Goal: Task Accomplishment & Management: Manage account settings

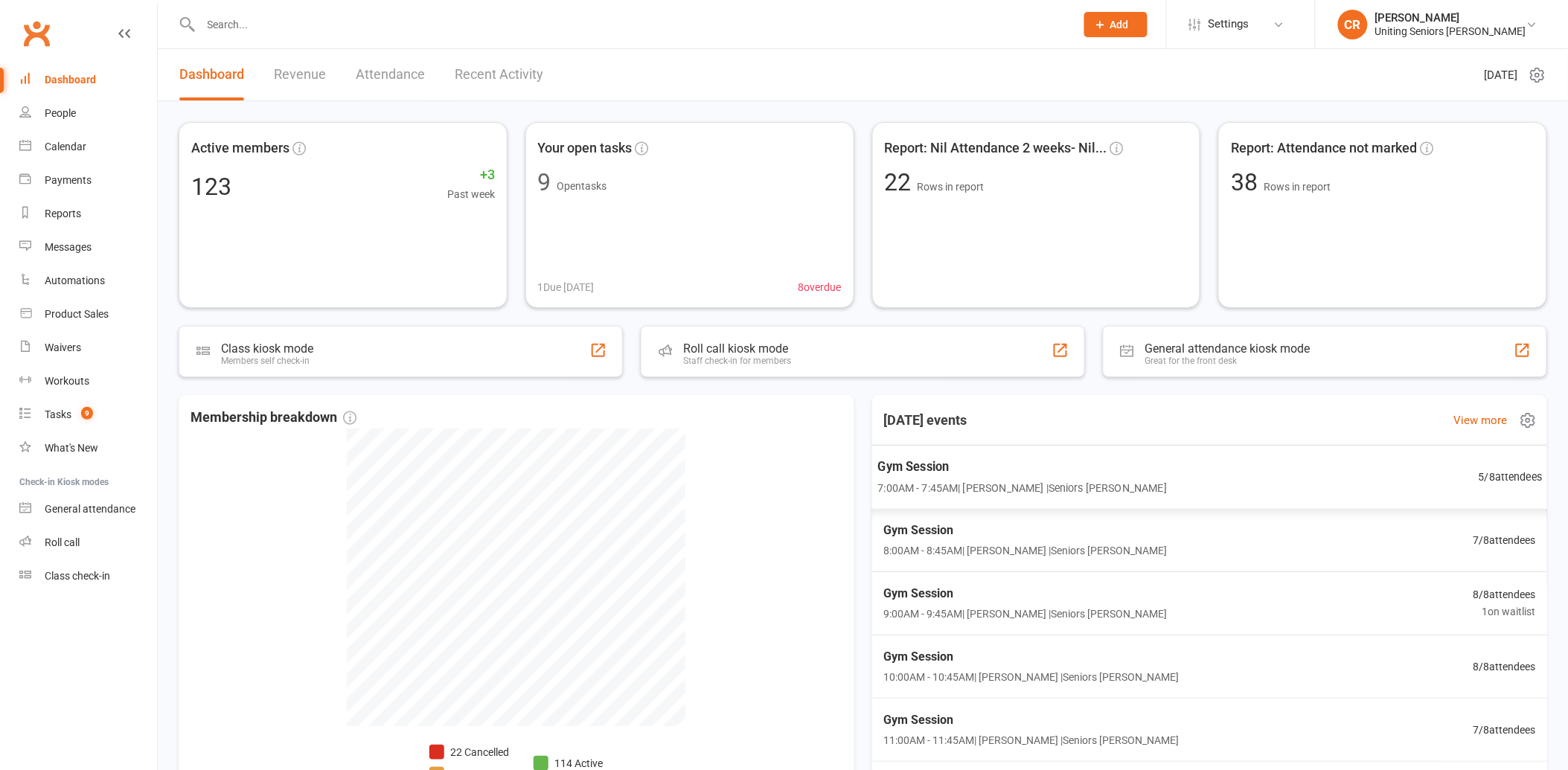
click at [1088, 465] on span "Gym Session" at bounding box center [1023, 466] width 289 height 19
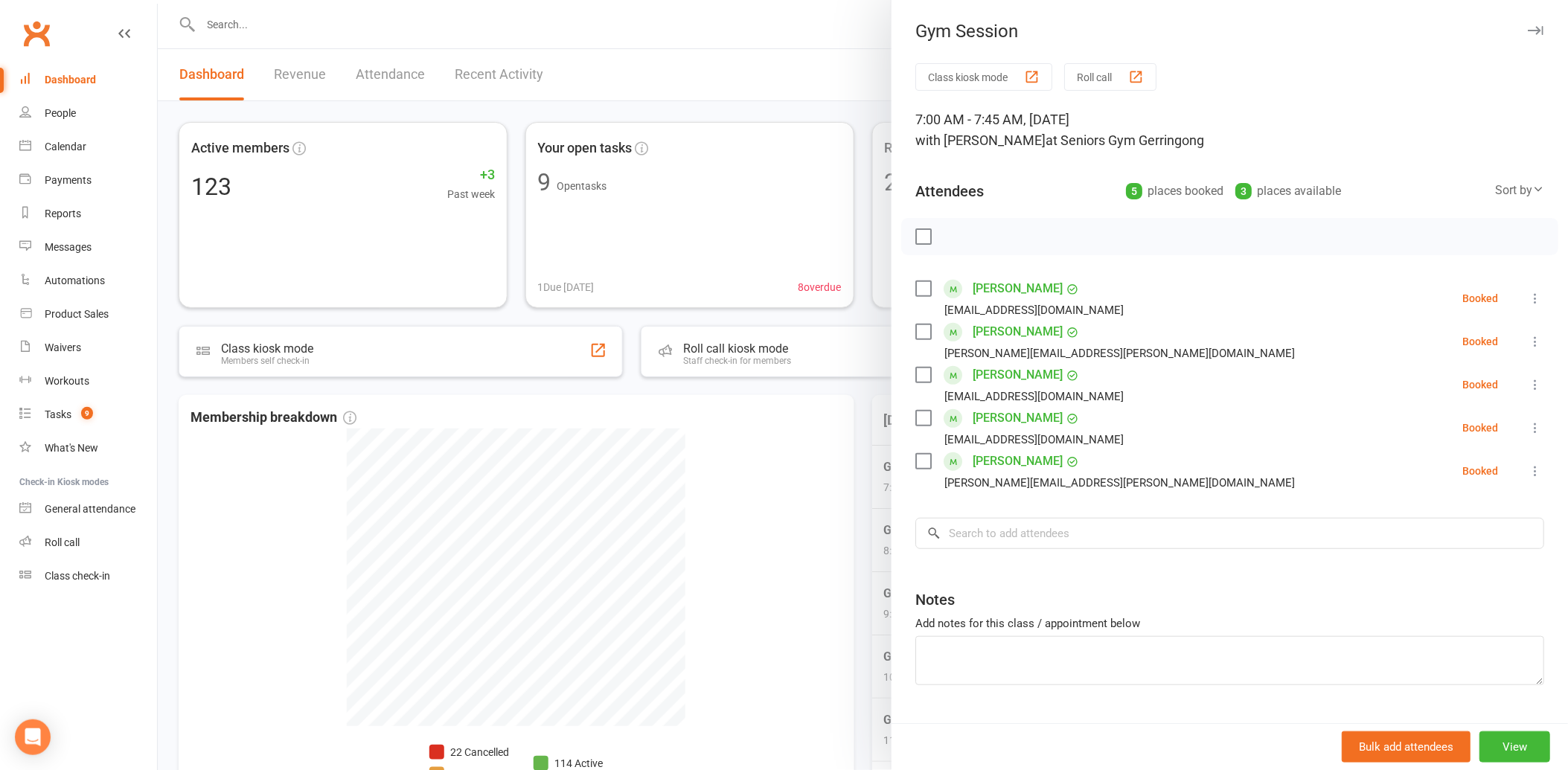
click at [915, 380] on label at bounding box center [922, 374] width 15 height 15
click at [956, 236] on icon "button" at bounding box center [956, 237] width 2 height 2
click at [924, 283] on label at bounding box center [922, 289] width 15 height 15
click at [921, 326] on label at bounding box center [922, 331] width 15 height 15
click at [956, 236] on icon "button" at bounding box center [956, 237] width 2 height 2
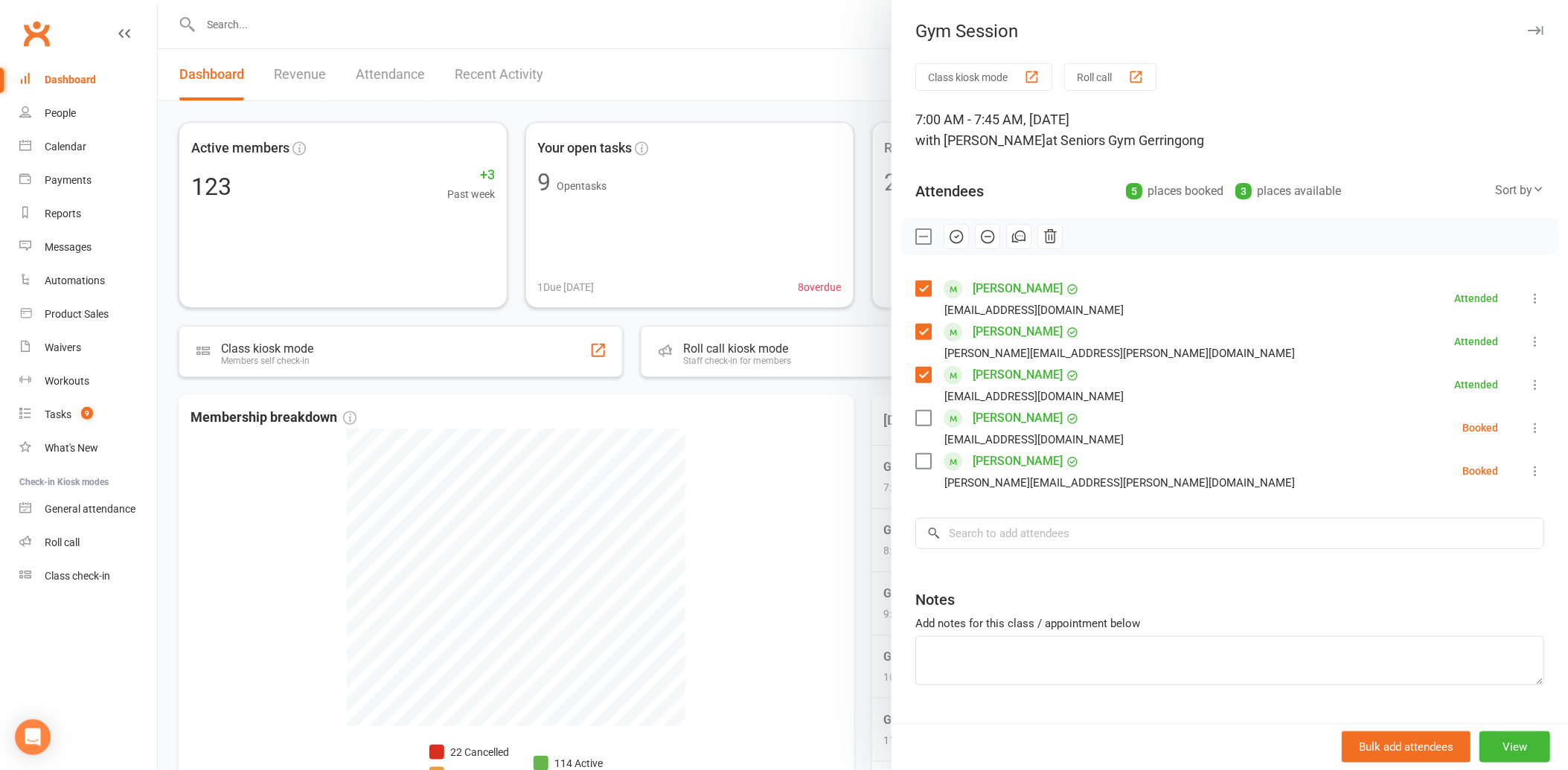
click at [879, 517] on div at bounding box center [863, 385] width 1410 height 770
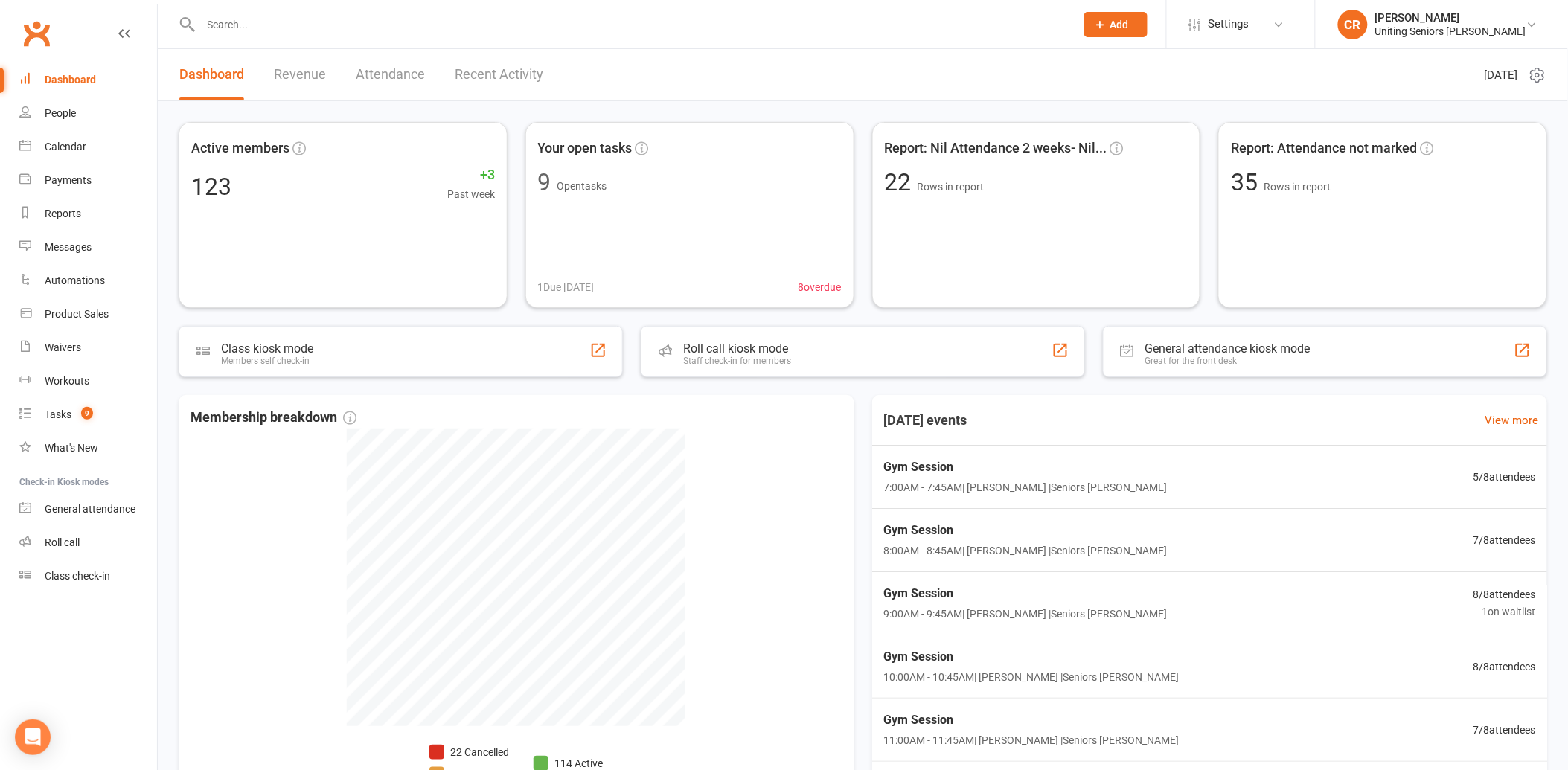
click at [345, 17] on input "text" at bounding box center [630, 24] width 868 height 21
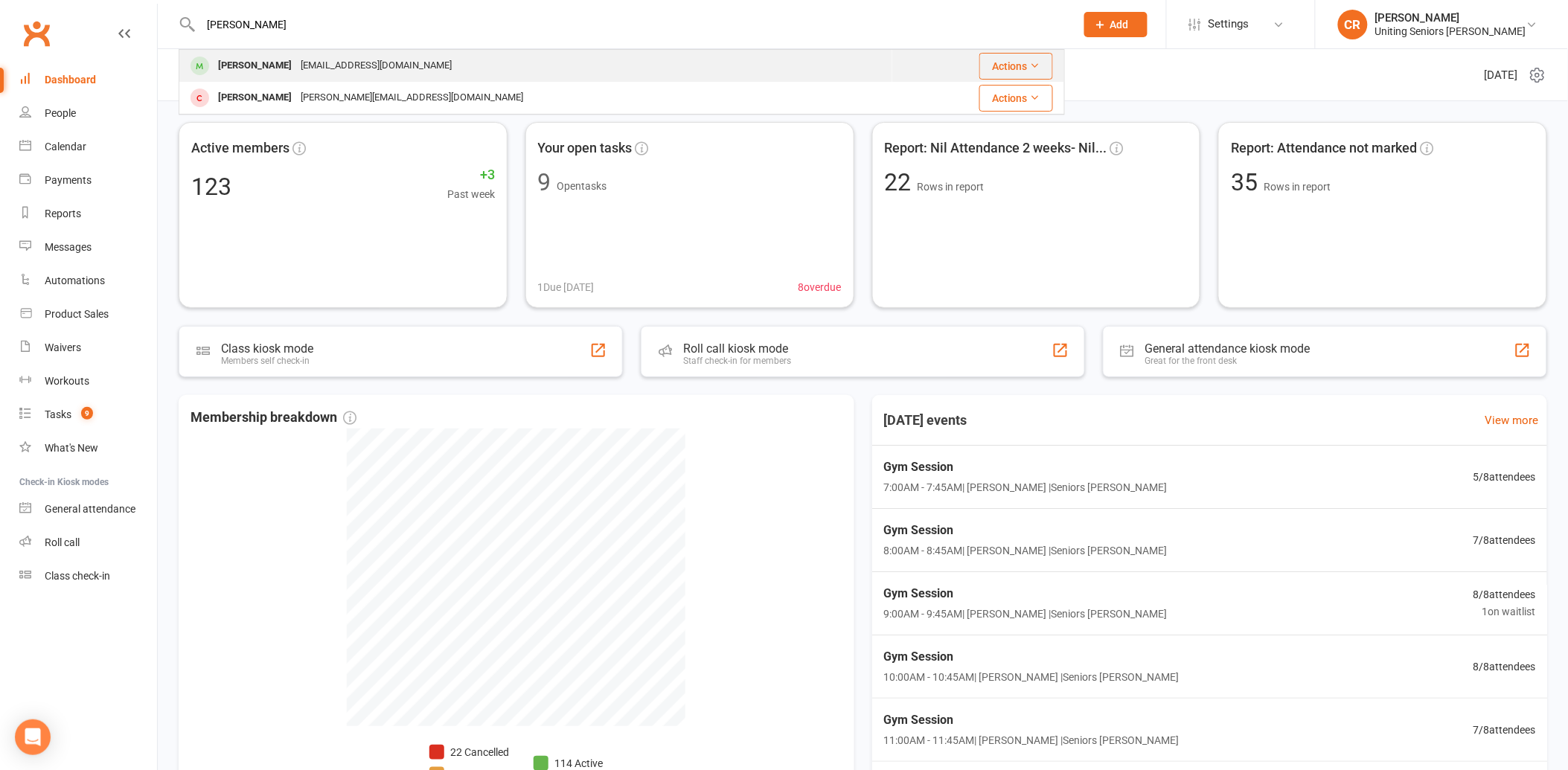
type input "[PERSON_NAME]"
click at [359, 55] on div "[EMAIL_ADDRESS][DOMAIN_NAME]" at bounding box center [377, 66] width 160 height 22
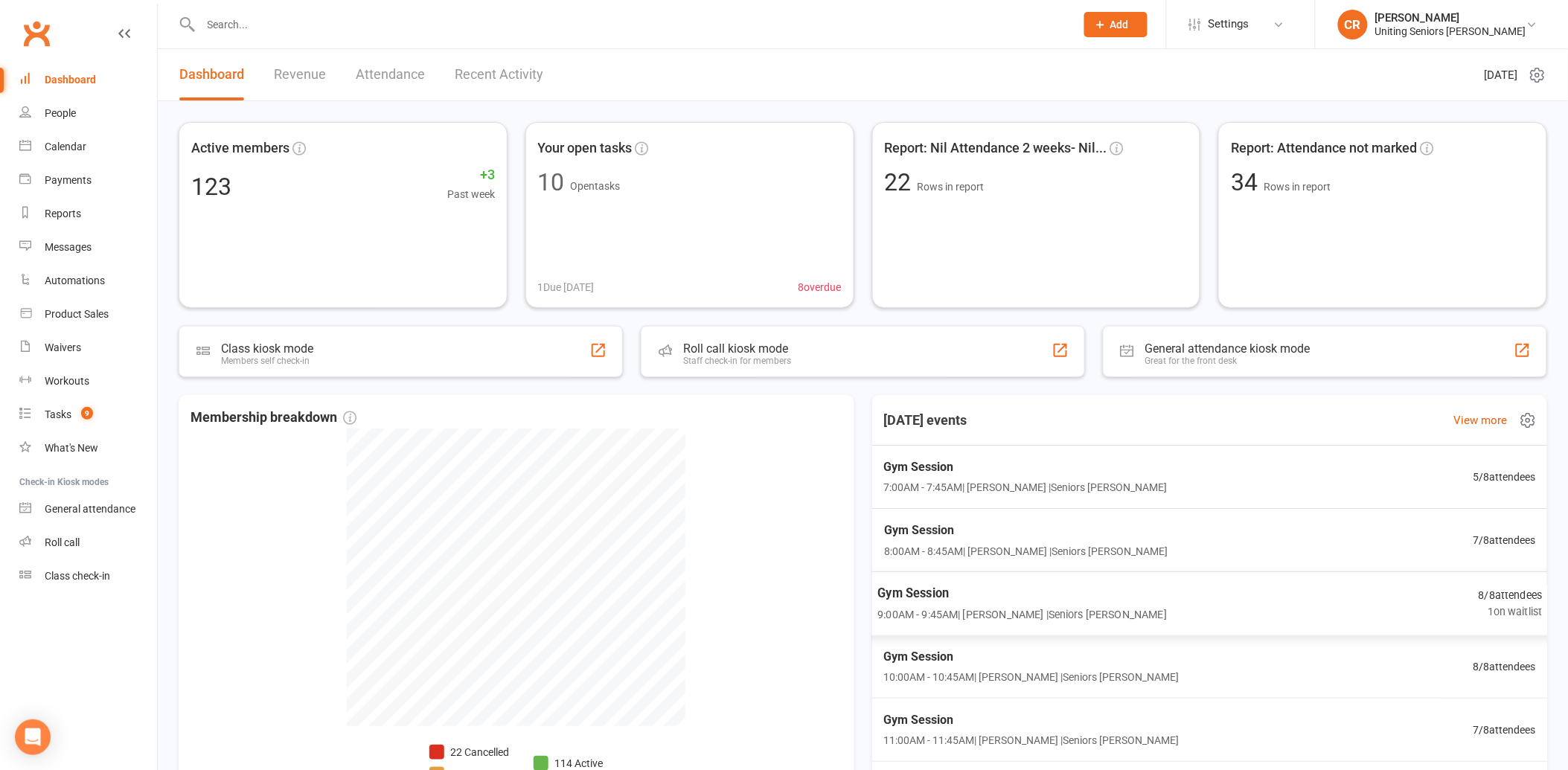
scroll to position [1, 0]
click at [954, 614] on span "9:00AM - 9:45AM | Jess Hopkins | Seniors Gym Gerringong" at bounding box center [1024, 613] width 284 height 16
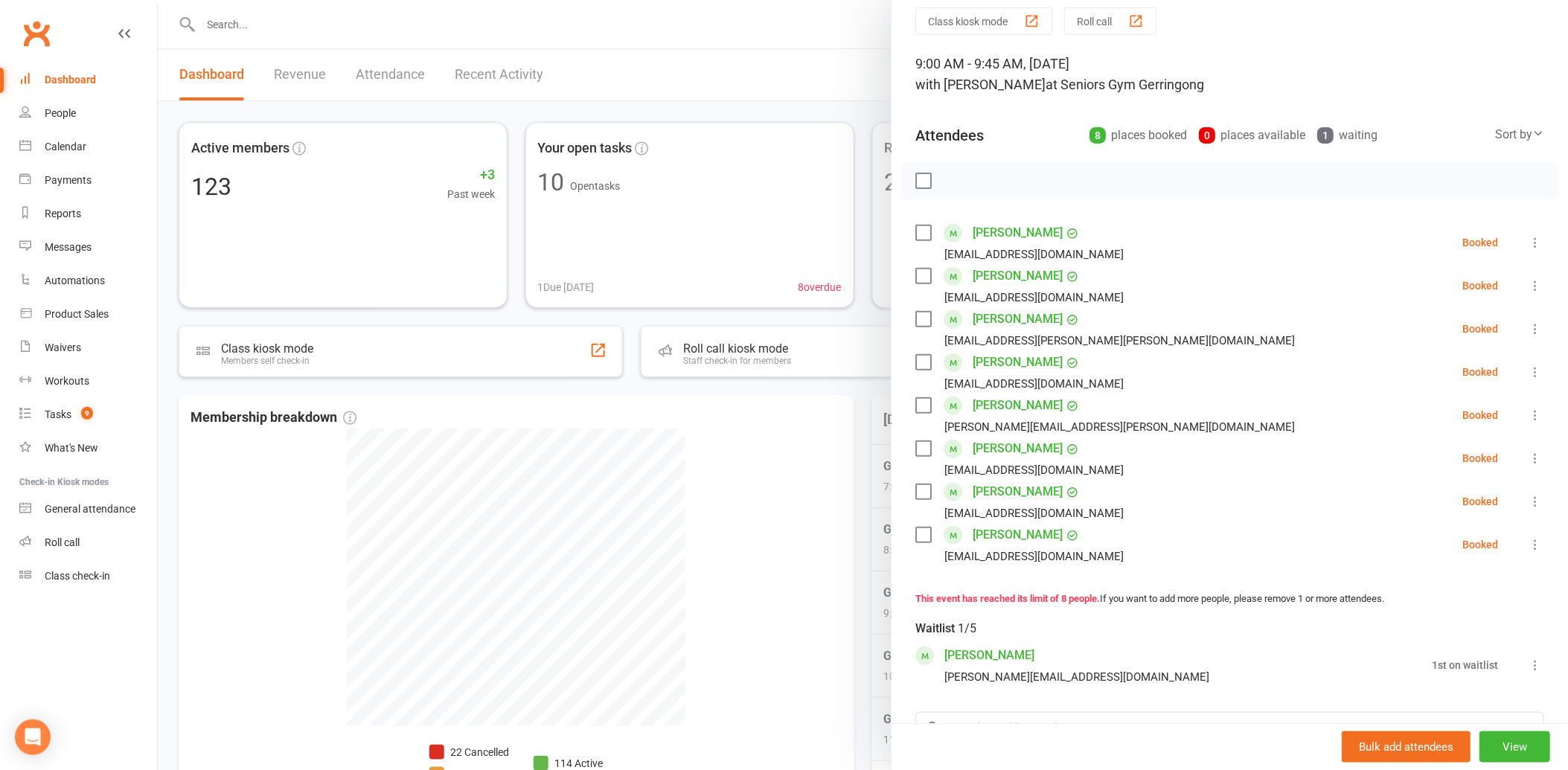
scroll to position [82, 0]
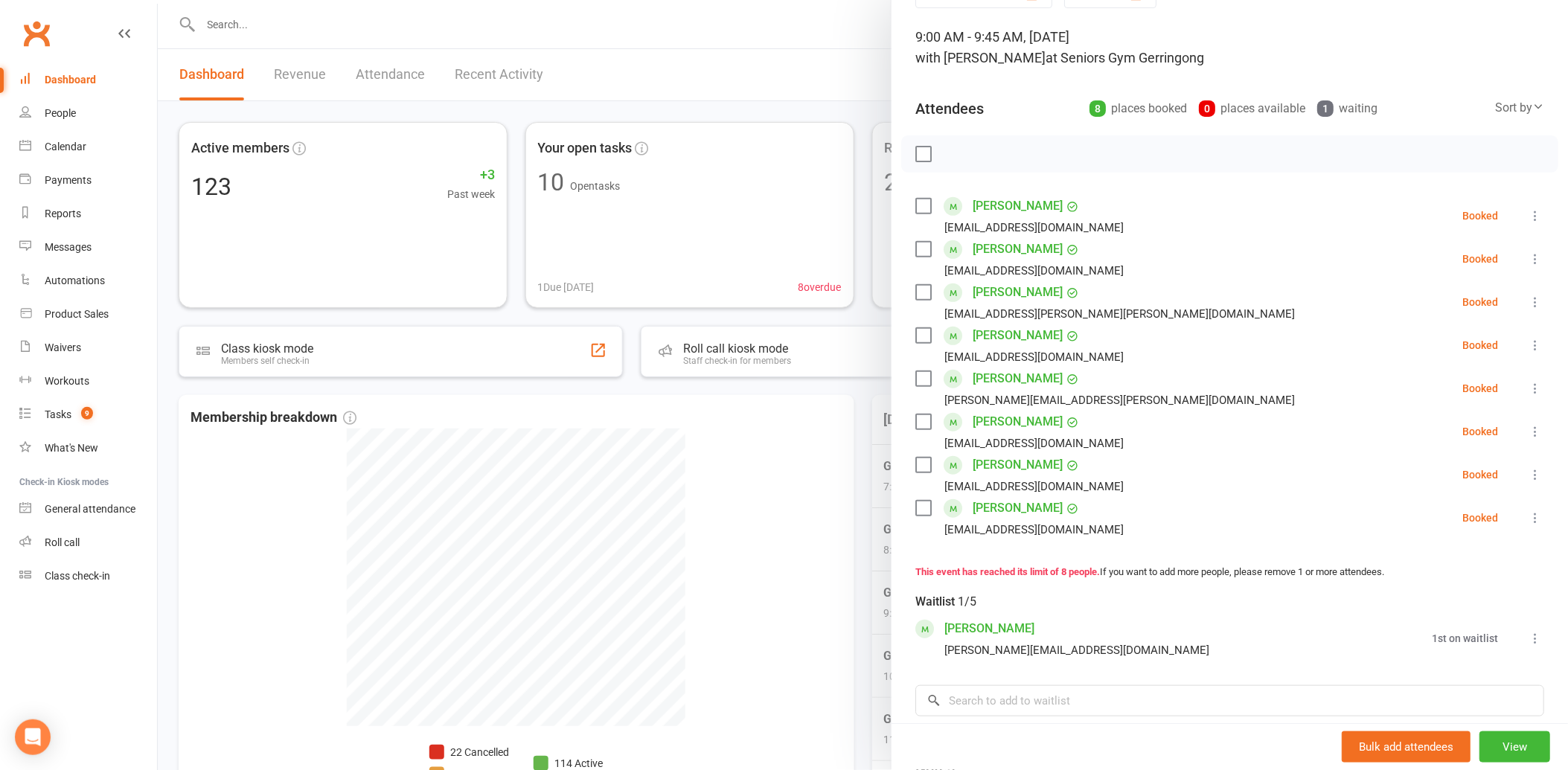
click at [859, 531] on div at bounding box center [863, 385] width 1410 height 770
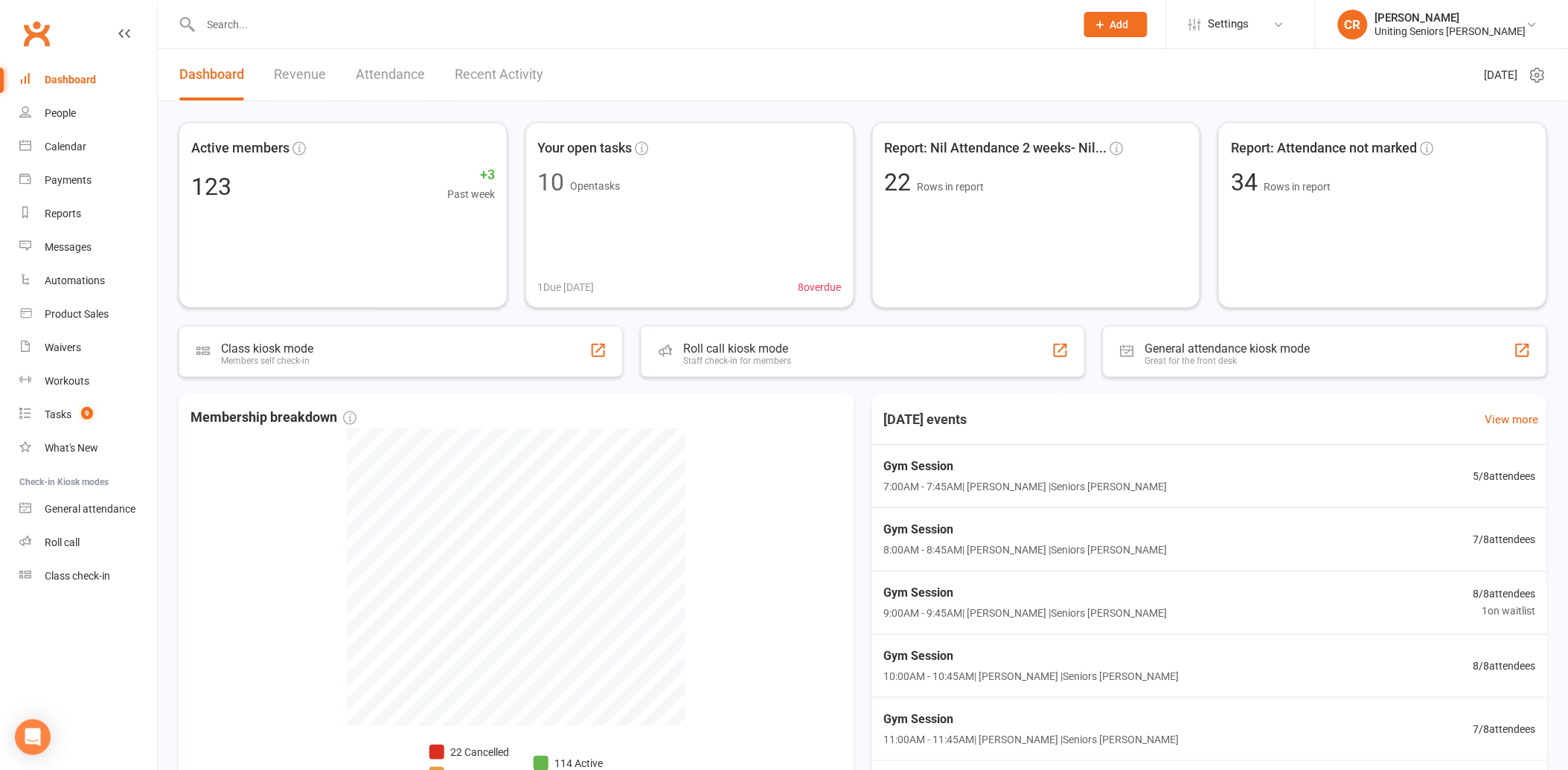
click at [279, 36] on div at bounding box center [622, 24] width 886 height 48
click at [279, 30] on input "text" at bounding box center [630, 24] width 868 height 21
type input "coch"
click at [281, 47] on div "coch Michelle Cochrane michelle.szanto@hotmail.com Actions" at bounding box center [622, 24] width 886 height 48
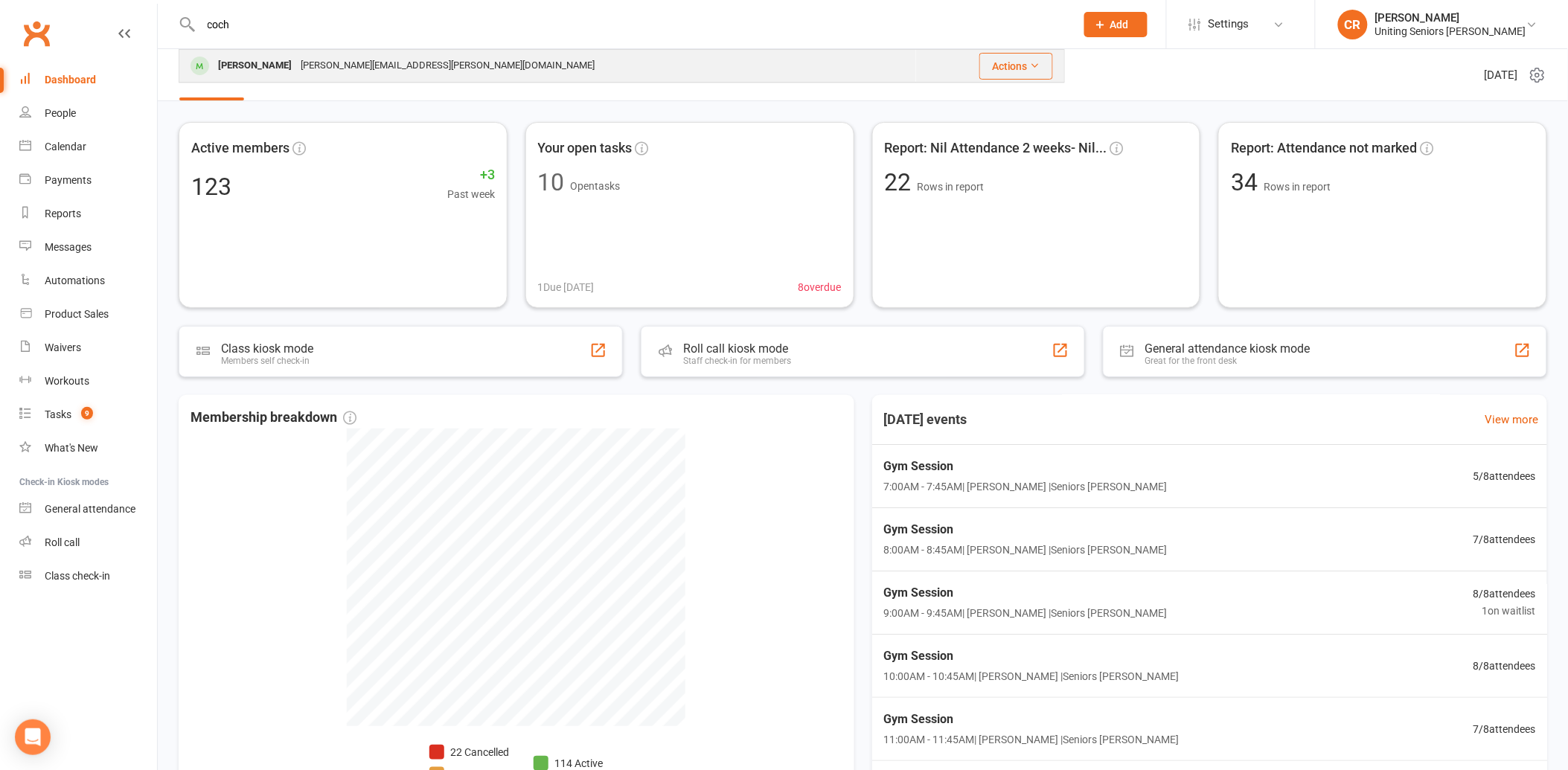
click at [282, 53] on div "Michelle Cochrane michelle.szanto@hotmail.com" at bounding box center [547, 65] width 735 height 30
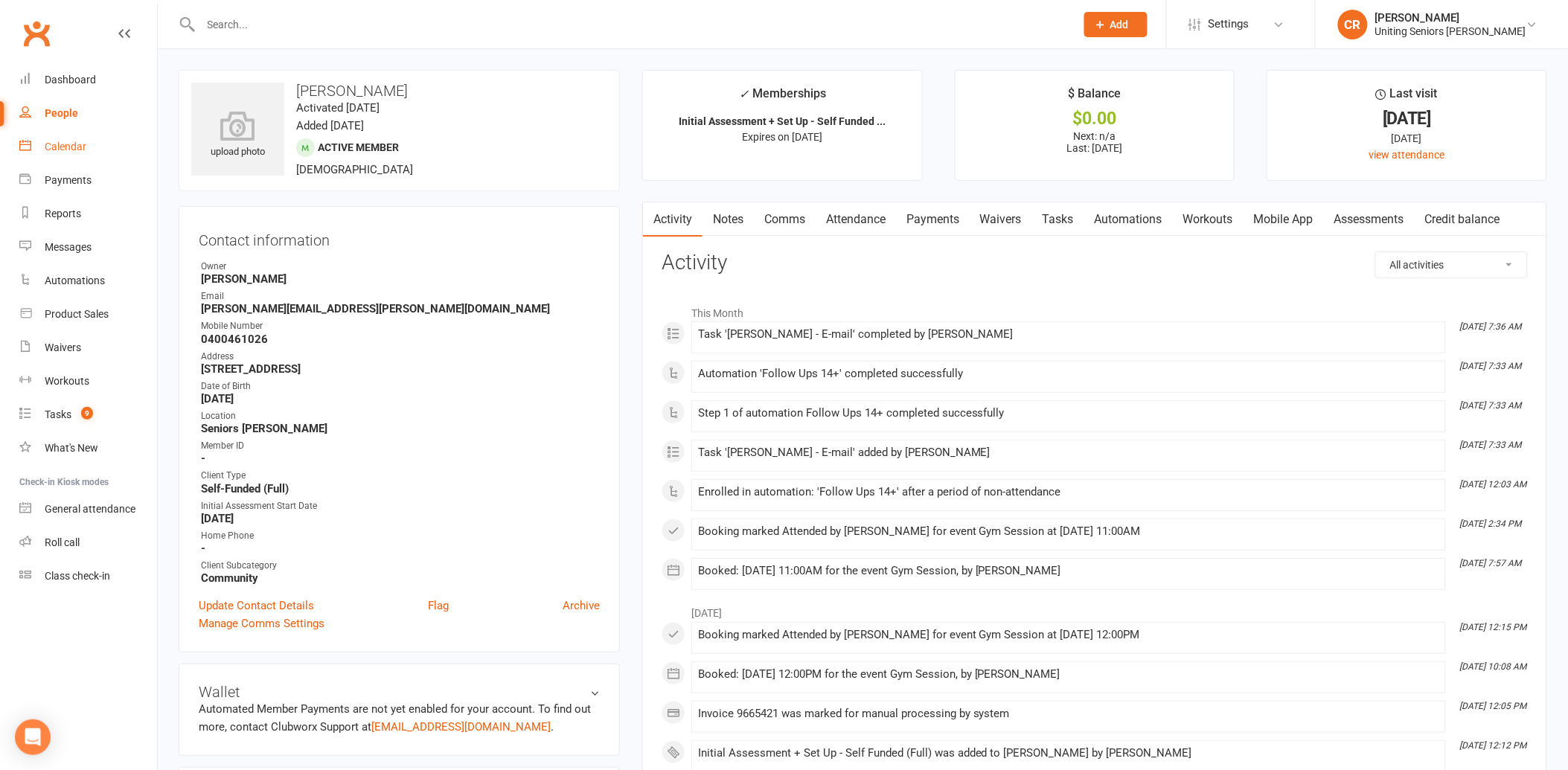
click at [70, 142] on div "Calendar" at bounding box center [65, 146] width 42 height 12
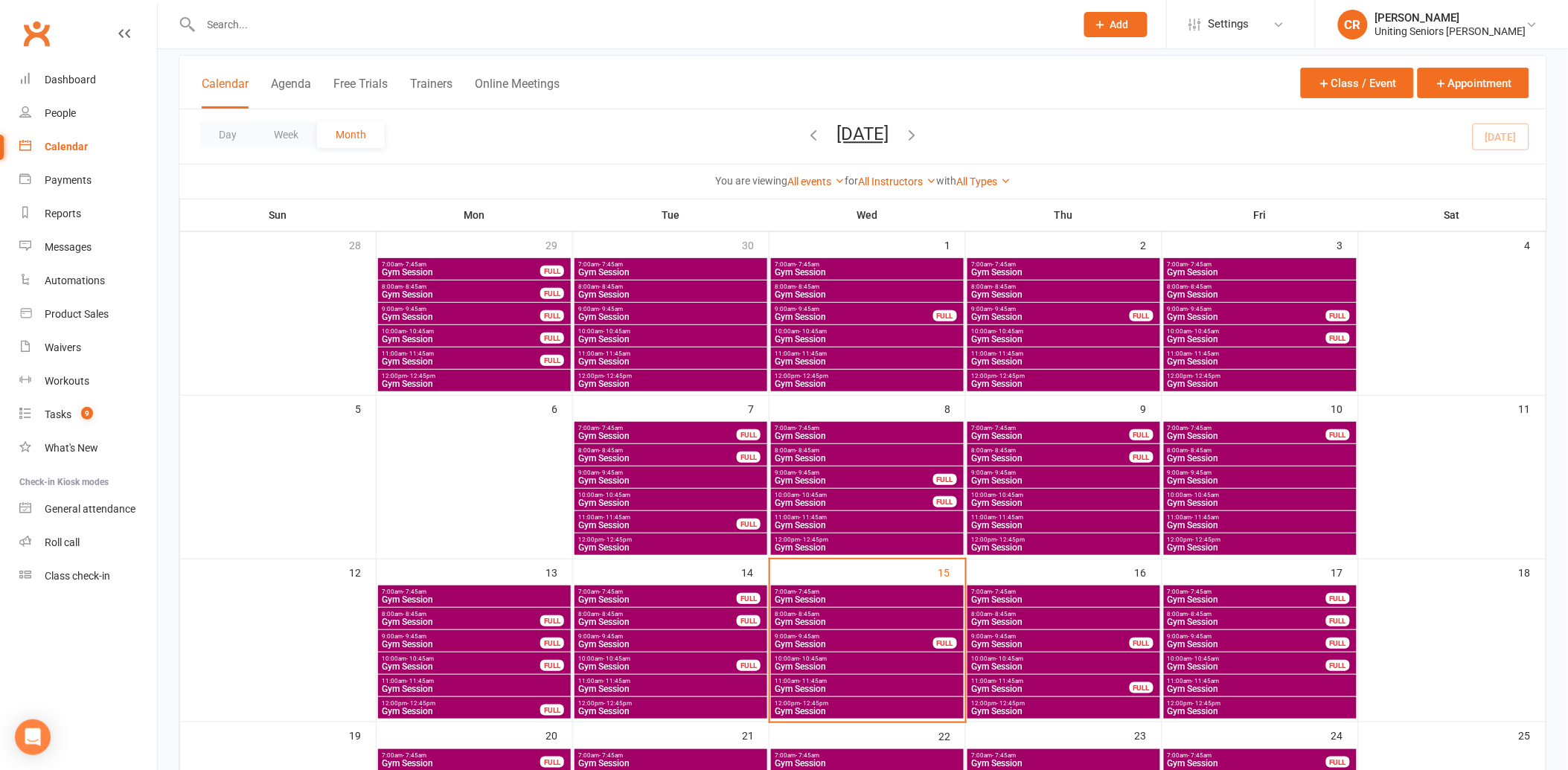
scroll to position [247, 0]
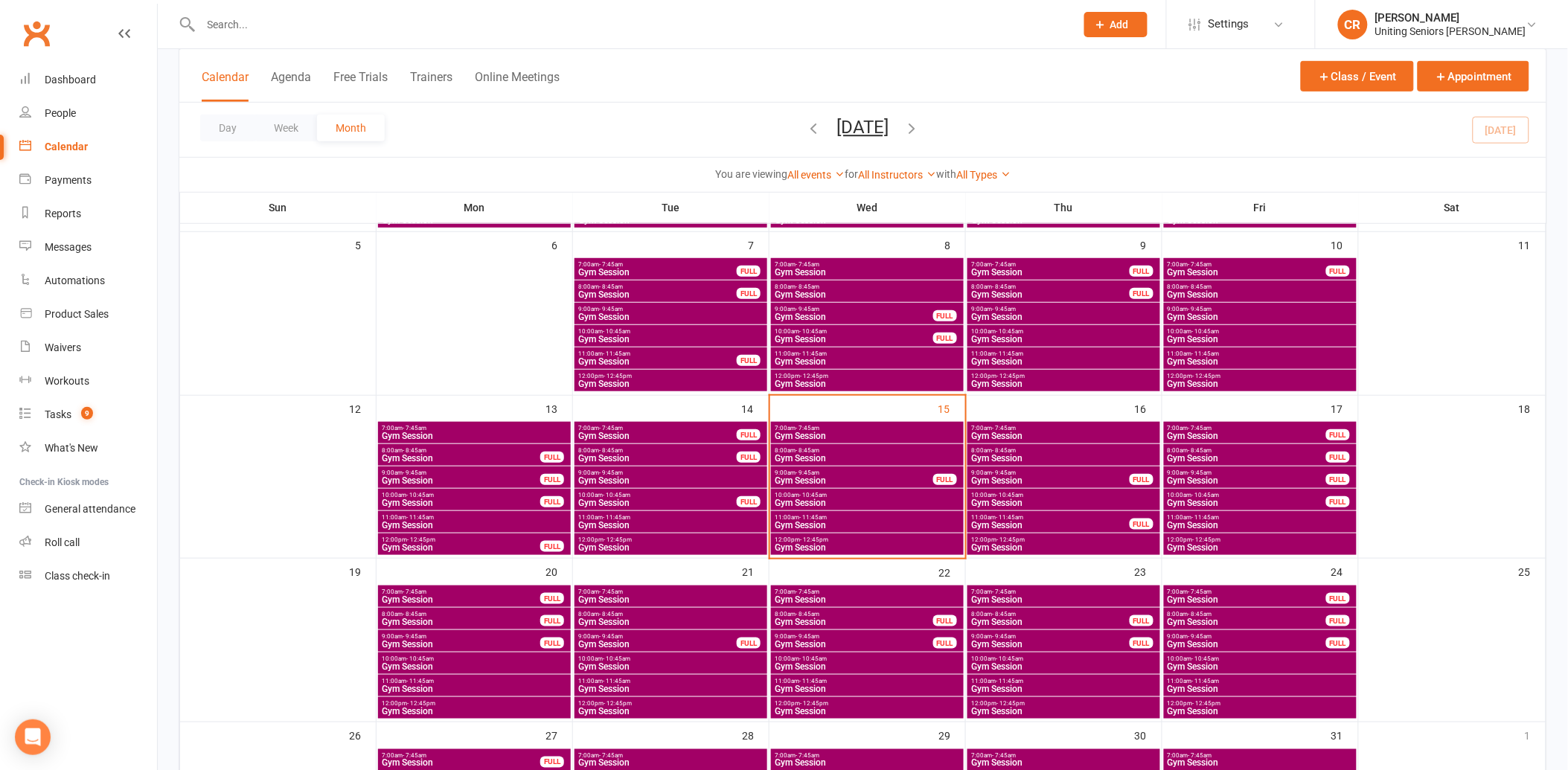
click at [823, 461] on span "Gym Session" at bounding box center [868, 457] width 187 height 9
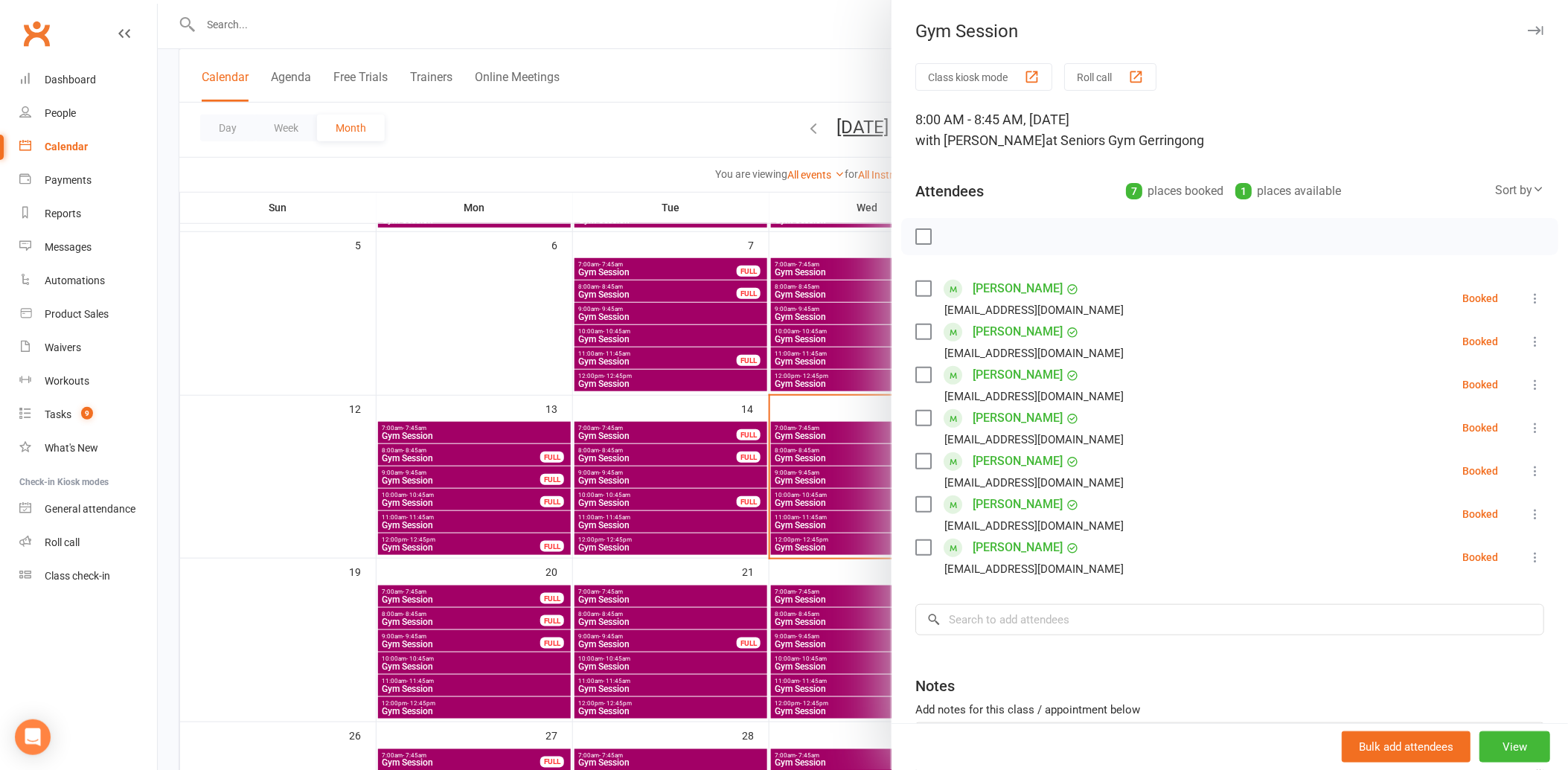
click at [915, 283] on label at bounding box center [922, 289] width 15 height 15
click at [921, 335] on label at bounding box center [922, 331] width 15 height 15
click at [925, 418] on div "Brett Mulhall mulhalltribe@gmail.com" at bounding box center [1022, 427] width 214 height 43
click at [916, 418] on label at bounding box center [922, 418] width 15 height 15
click at [950, 239] on icon "button" at bounding box center [956, 236] width 12 height 12
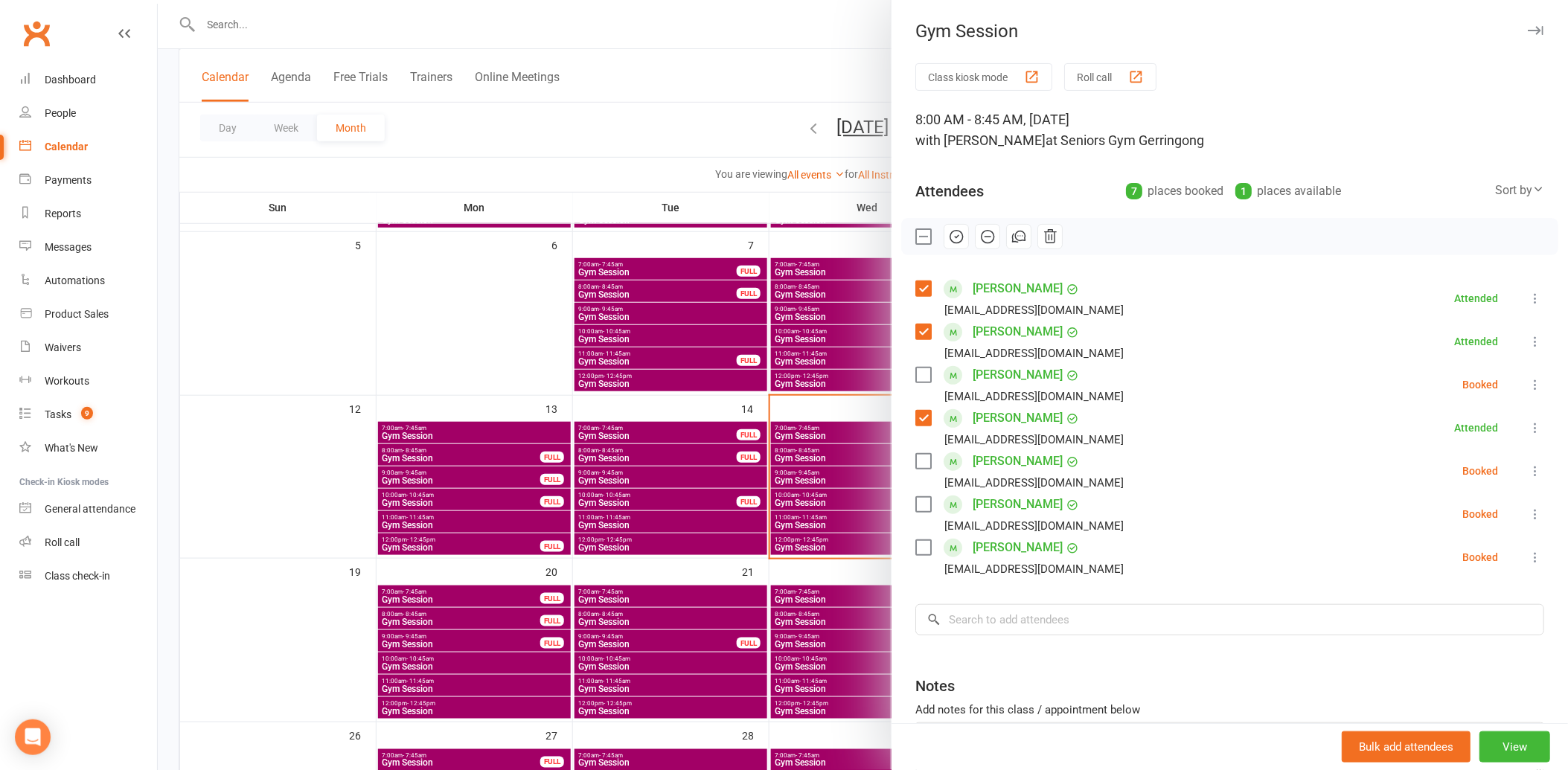
click at [917, 497] on label at bounding box center [922, 504] width 15 height 15
click at [948, 232] on icon "button" at bounding box center [956, 236] width 16 height 16
click at [919, 373] on label at bounding box center [922, 374] width 15 height 15
click at [948, 226] on button "button" at bounding box center [956, 236] width 26 height 26
click at [26, 418] on icon at bounding box center [25, 412] width 12 height 12
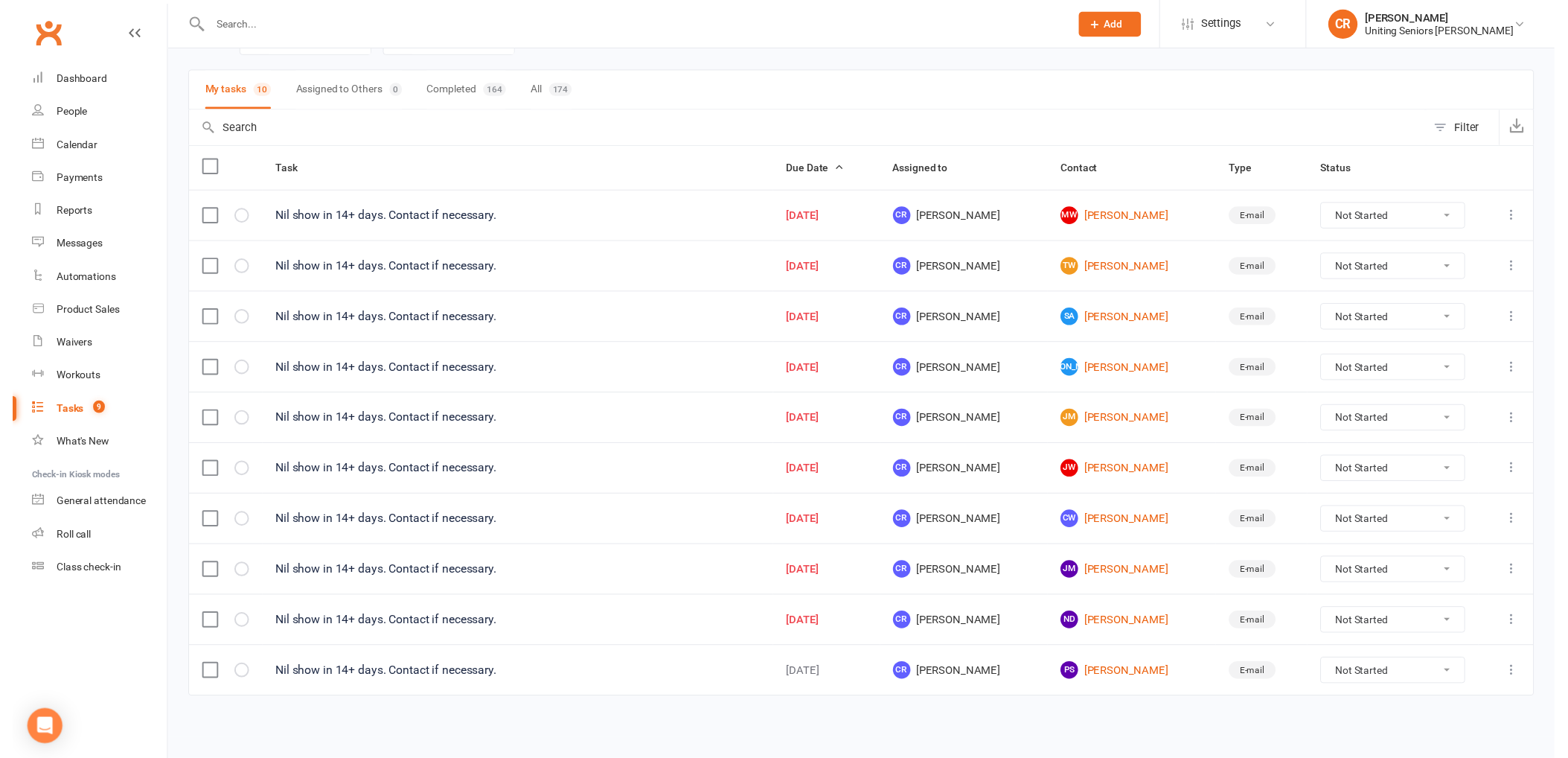
scroll to position [90, 0]
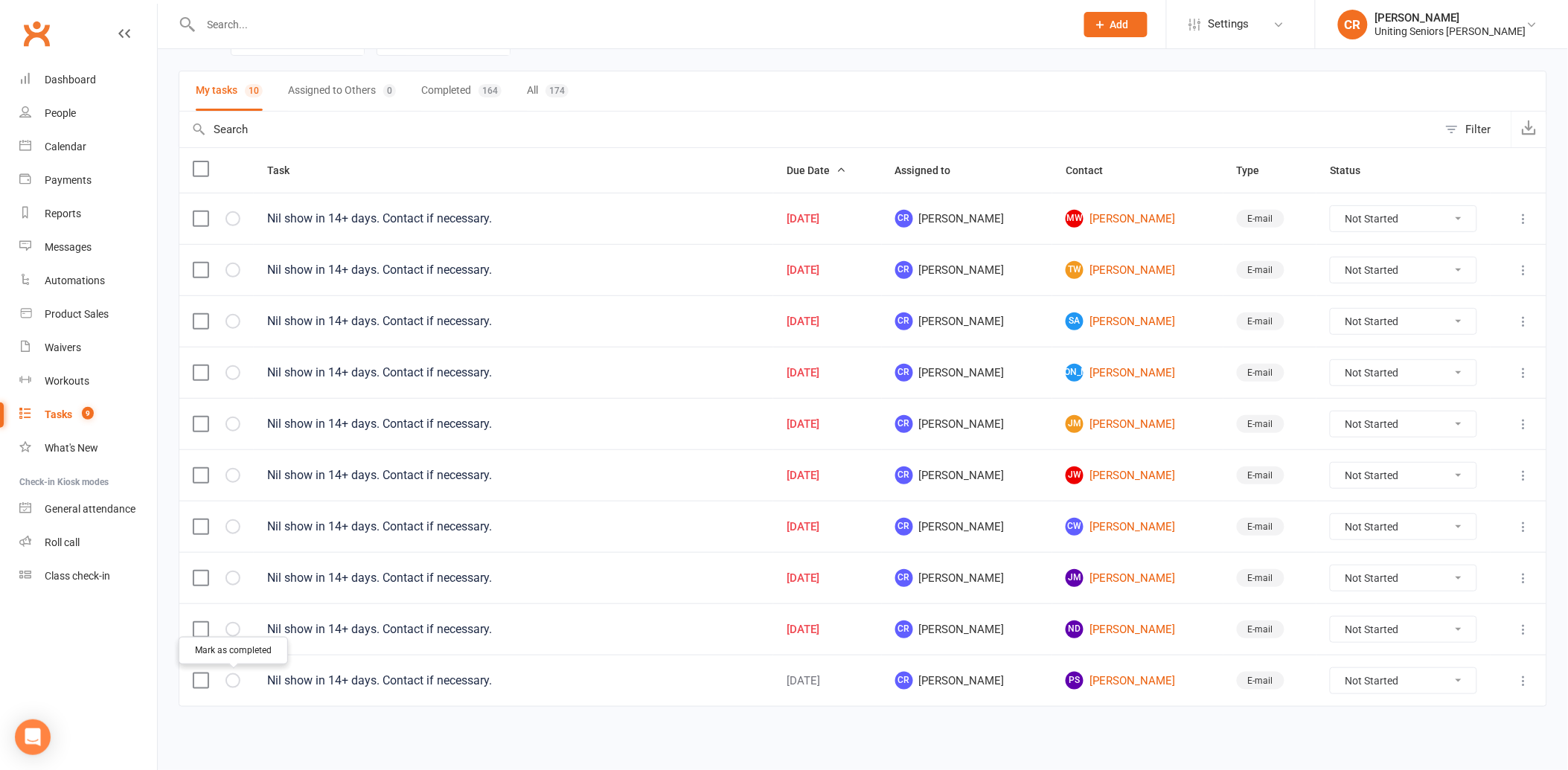
click at [232, 688] on button "button" at bounding box center [233, 681] width 15 height 15
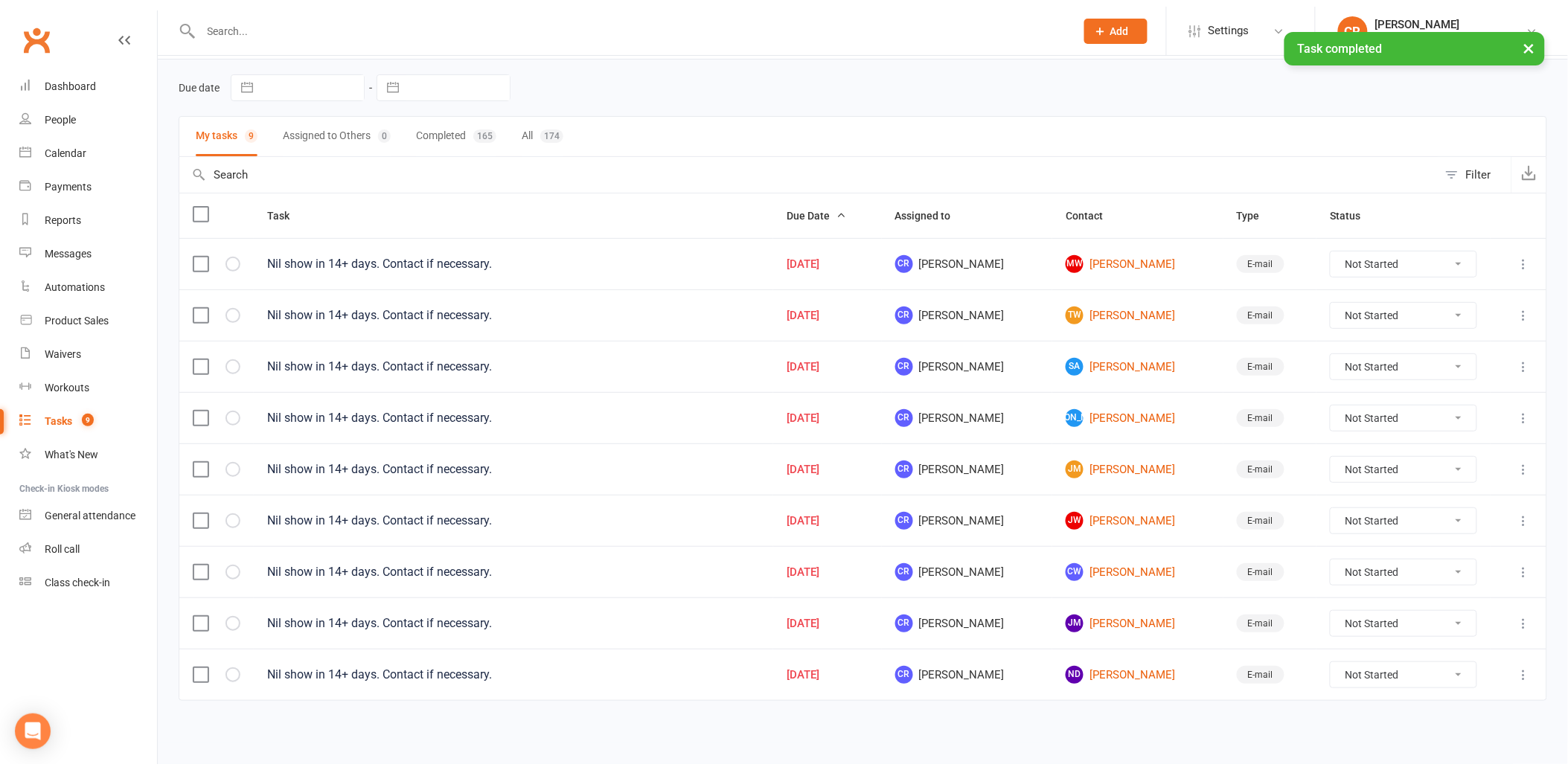
scroll to position [39, 0]
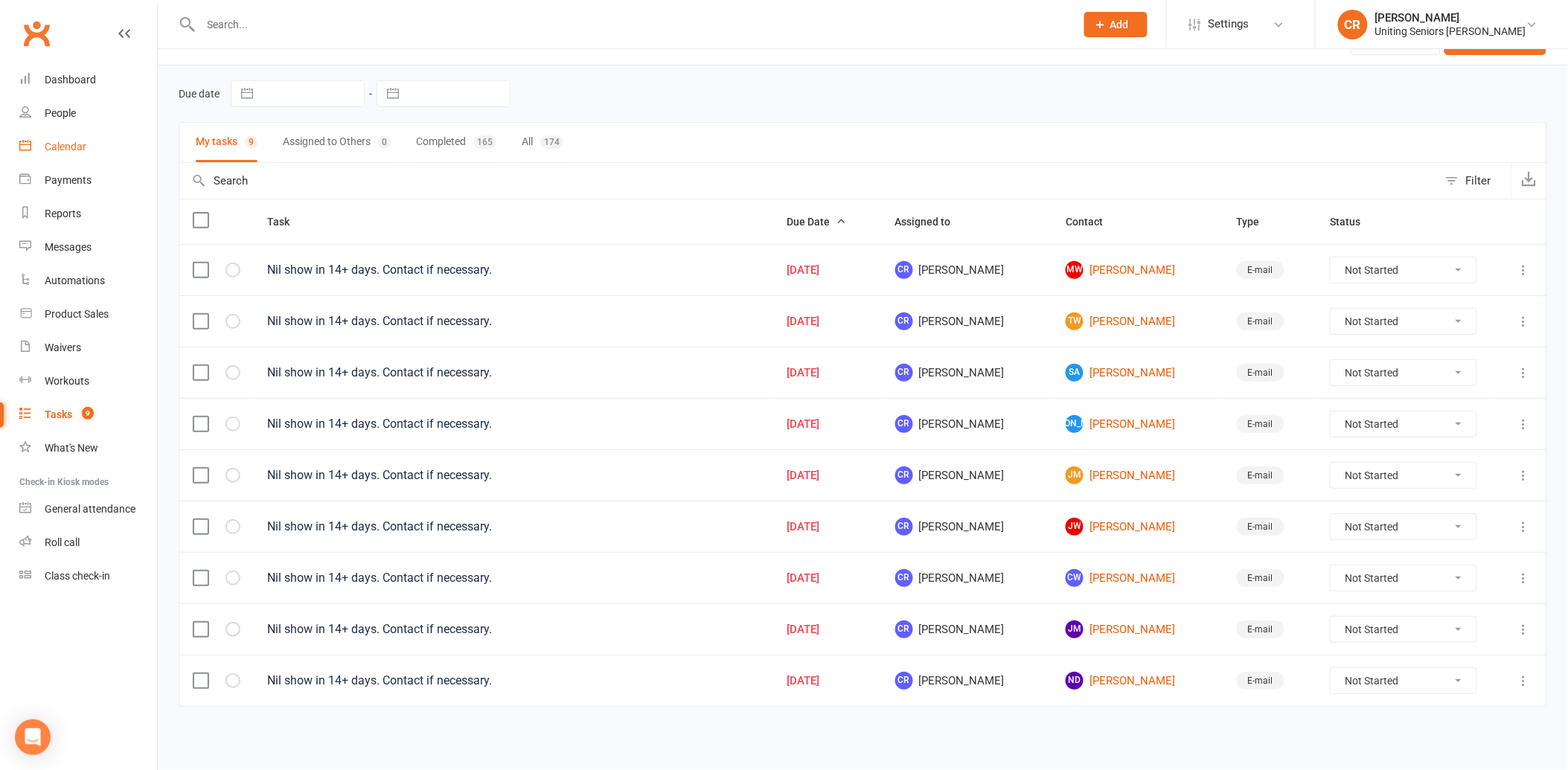
click at [69, 160] on link "Calendar" at bounding box center [88, 146] width 138 height 33
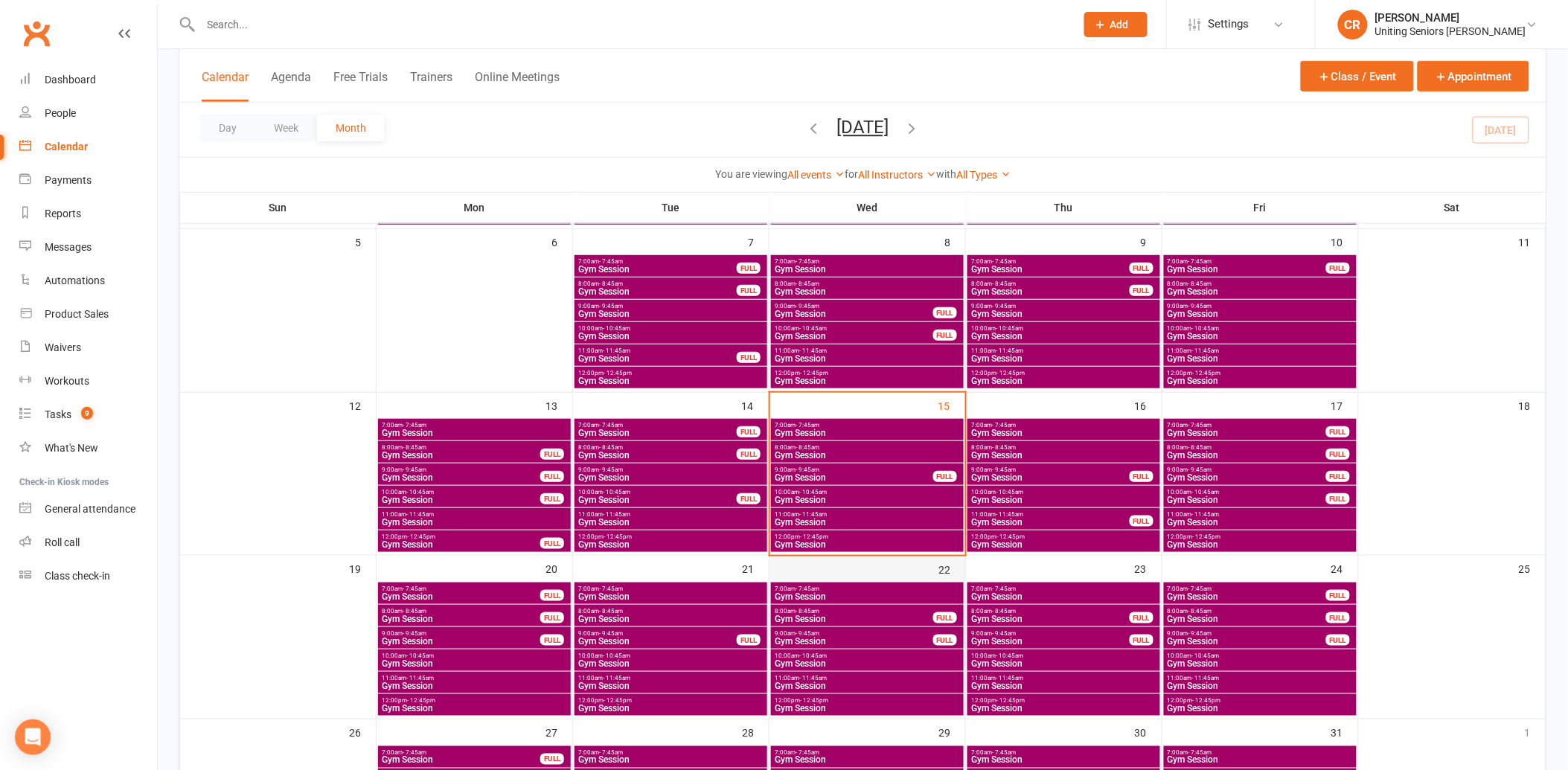
scroll to position [247, 0]
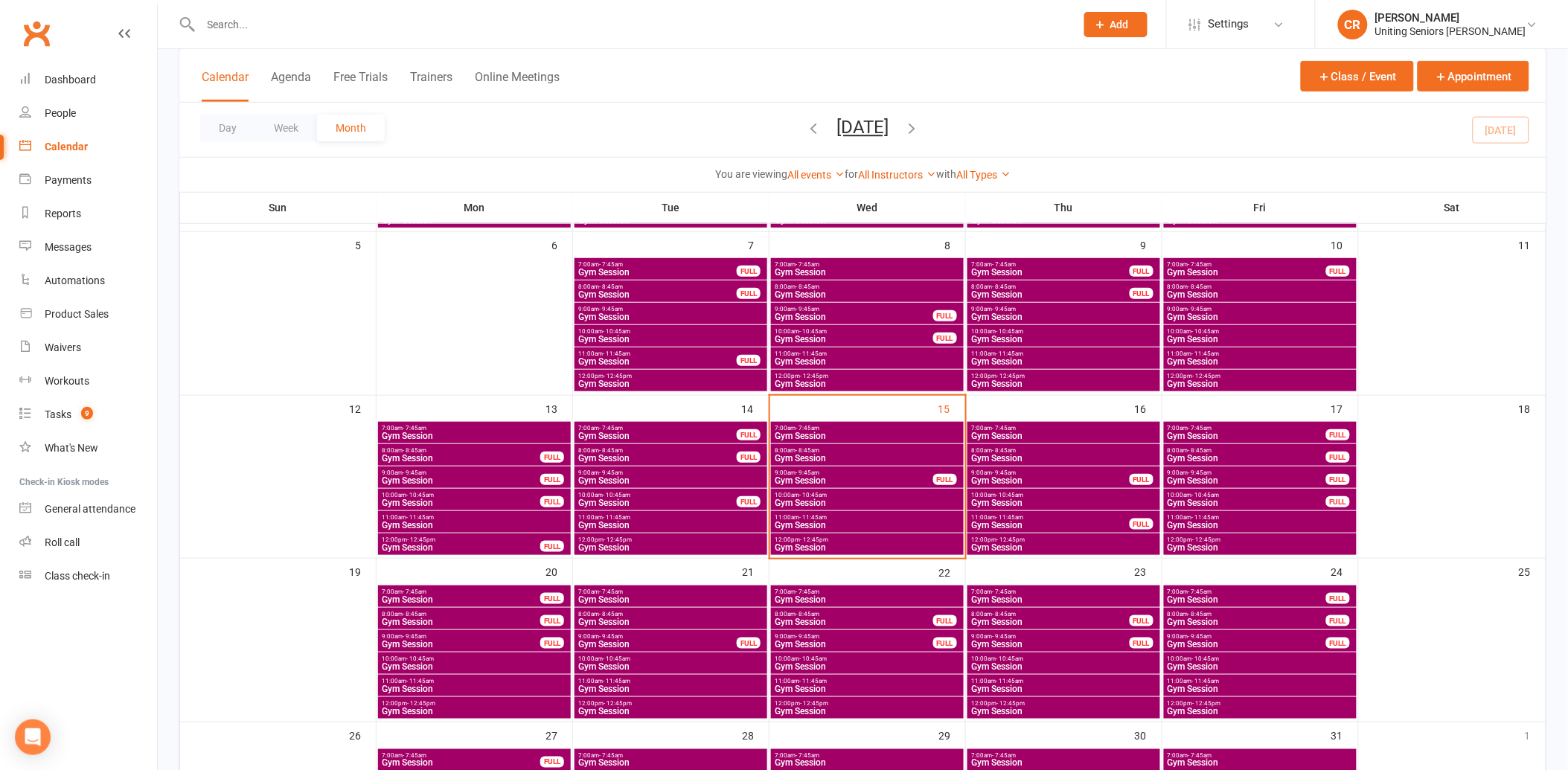
click at [838, 459] on span "Gym Session" at bounding box center [868, 457] width 187 height 9
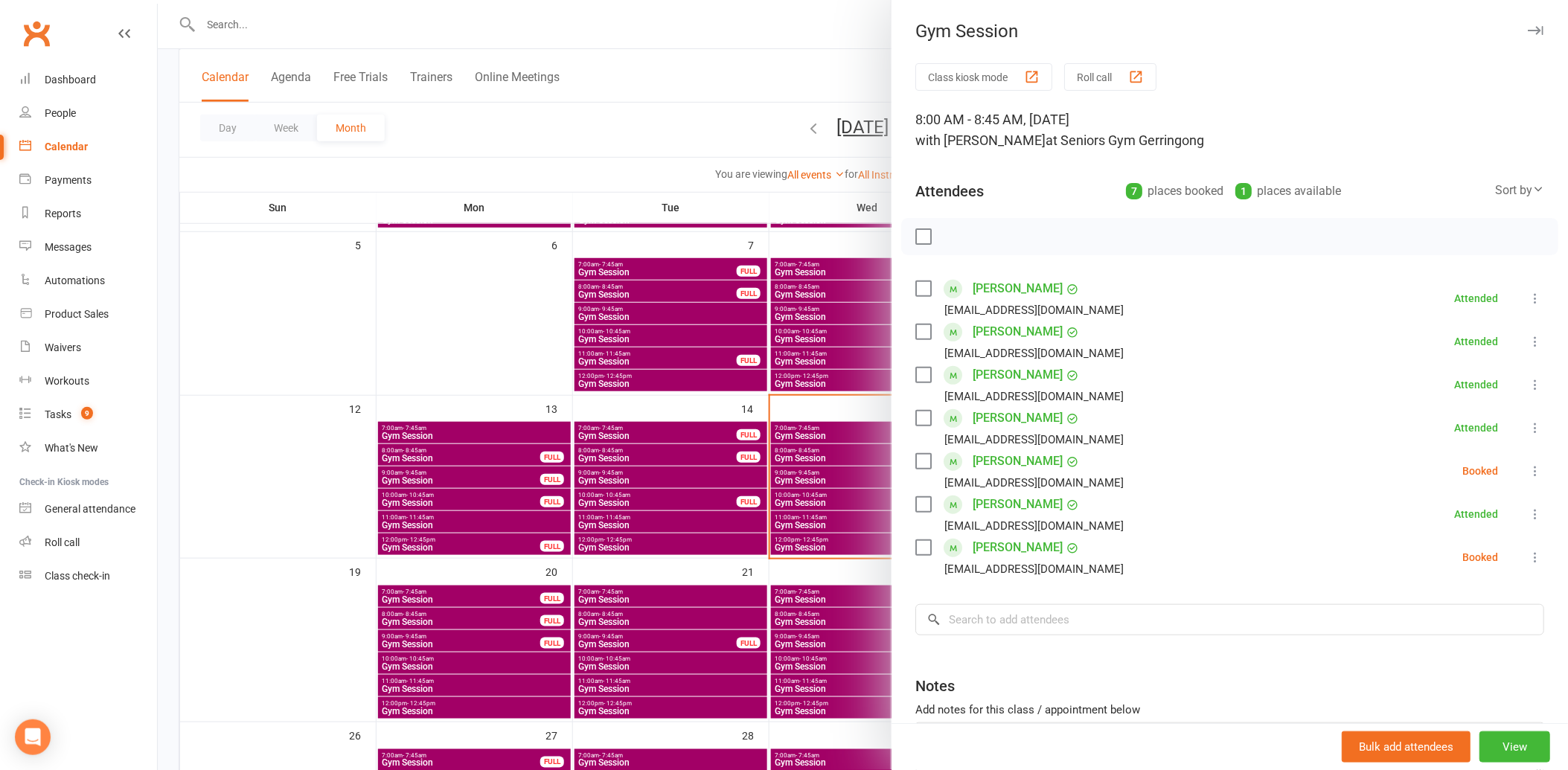
click at [924, 549] on label at bounding box center [922, 547] width 15 height 15
click at [950, 242] on icon "button" at bounding box center [956, 236] width 12 height 12
